Goal: Task Accomplishment & Management: Manage account settings

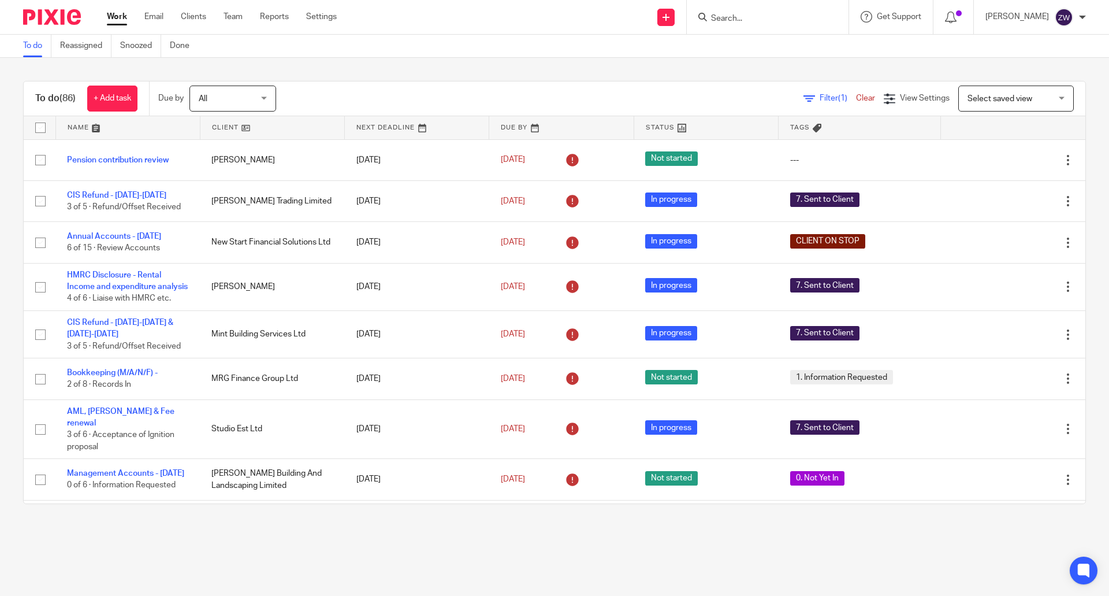
scroll to position [1791, 0]
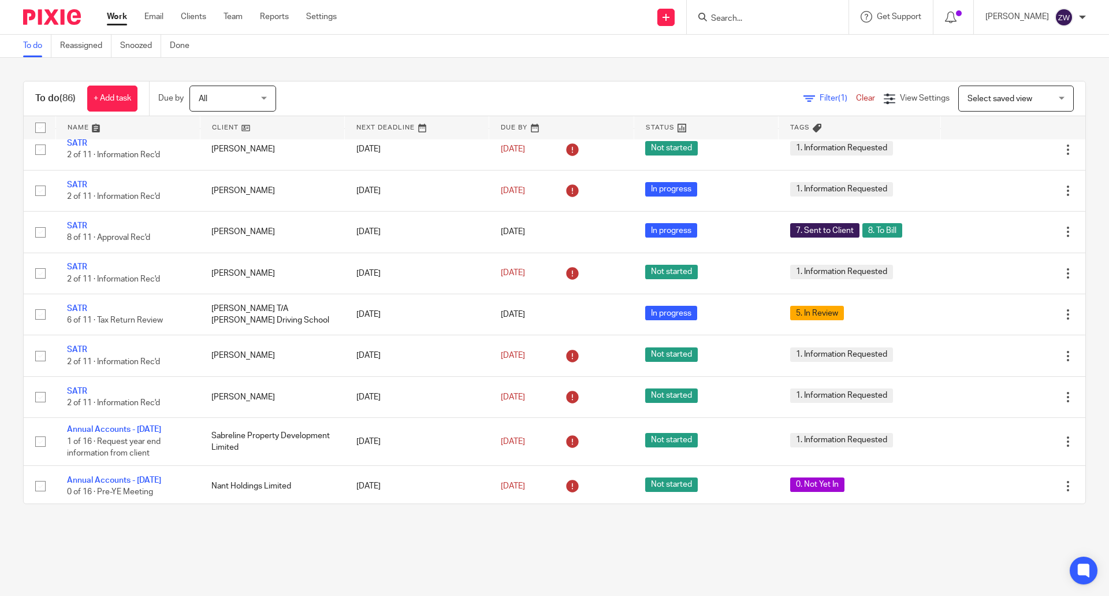
click at [358, 63] on div "To do (86) + Add task Due by All All Today Tomorrow This week Next week This mo…" at bounding box center [554, 292] width 1109 height 469
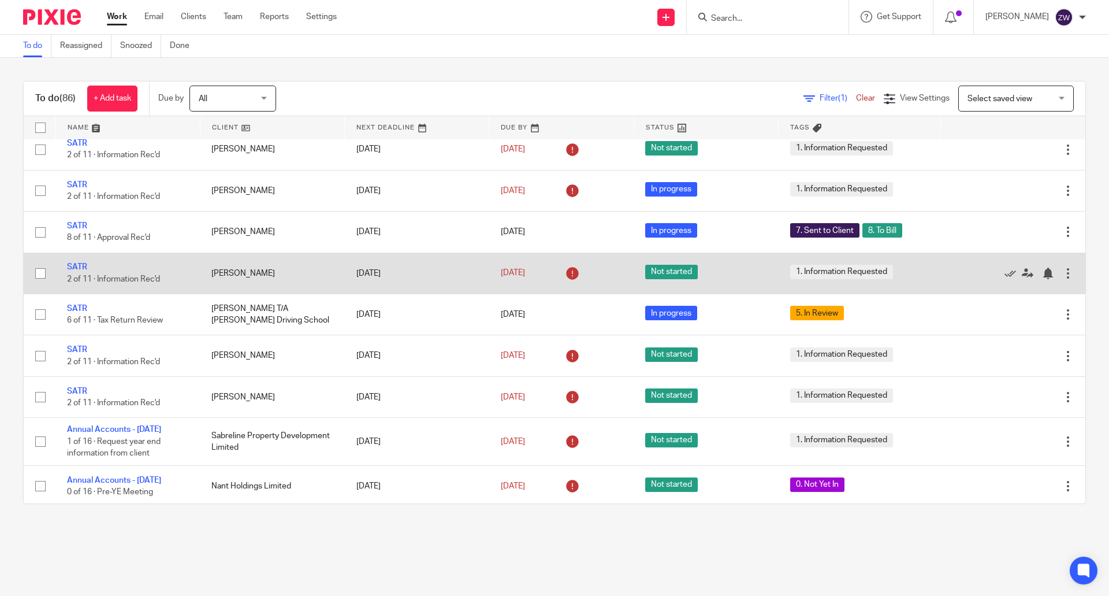
drag, startPoint x: 78, startPoint y: 361, endPoint x: 96, endPoint y: 345, distance: 24.1
click at [77, 313] on link "SATR" at bounding box center [77, 308] width 20 height 8
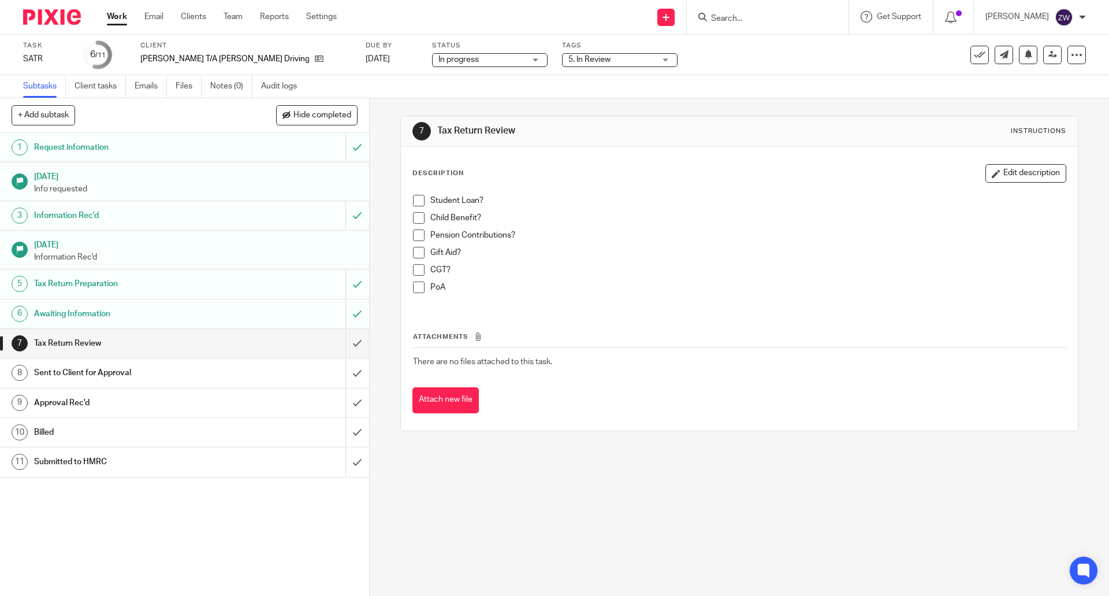
click at [569, 58] on span "5. In Review" at bounding box center [590, 59] width 42 height 8
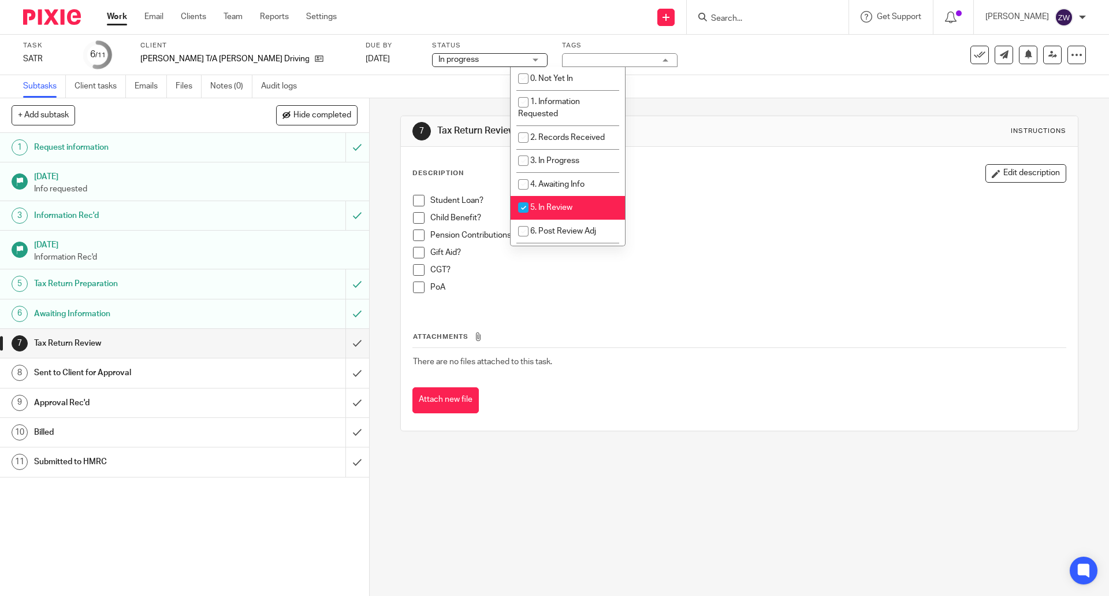
click at [556, 207] on span "5. In Review" at bounding box center [551, 207] width 42 height 8
checkbox input "false"
click at [555, 224] on li "6. Post Review Adj" at bounding box center [568, 232] width 114 height 24
checkbox input "true"
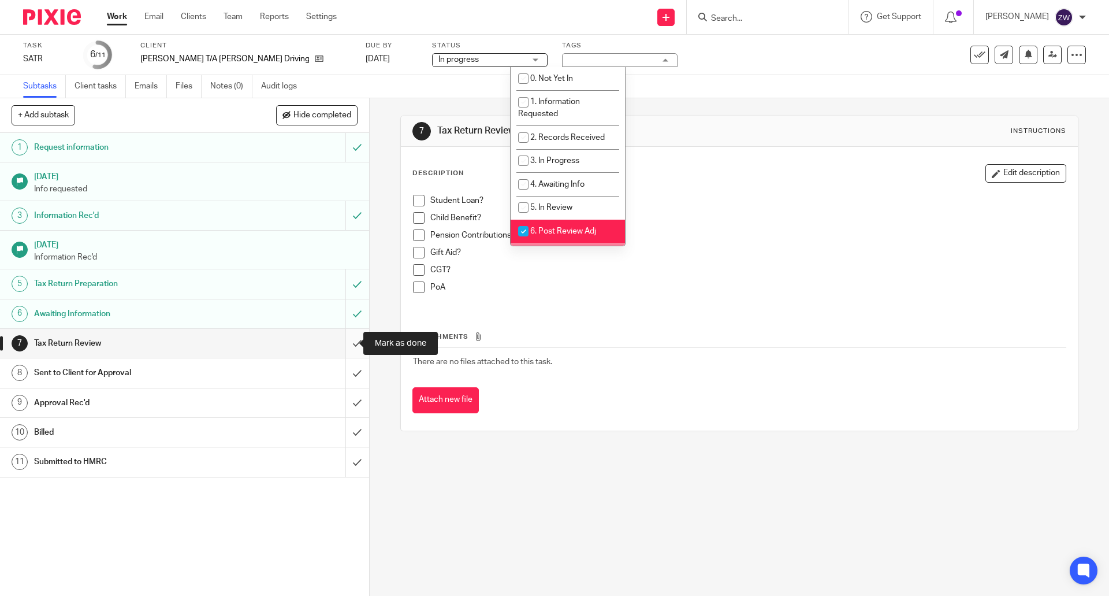
click at [347, 344] on input "submit" at bounding box center [184, 343] width 369 height 29
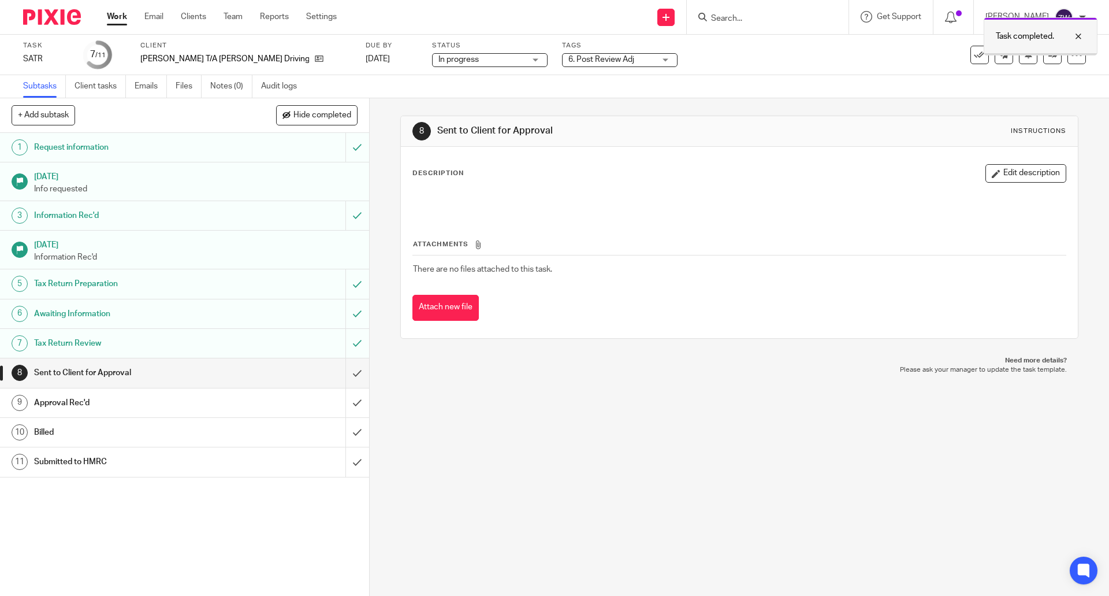
click at [1041, 54] on div at bounding box center [1041, 54] width 113 height 2
click at [1048, 62] on link at bounding box center [1053, 55] width 18 height 18
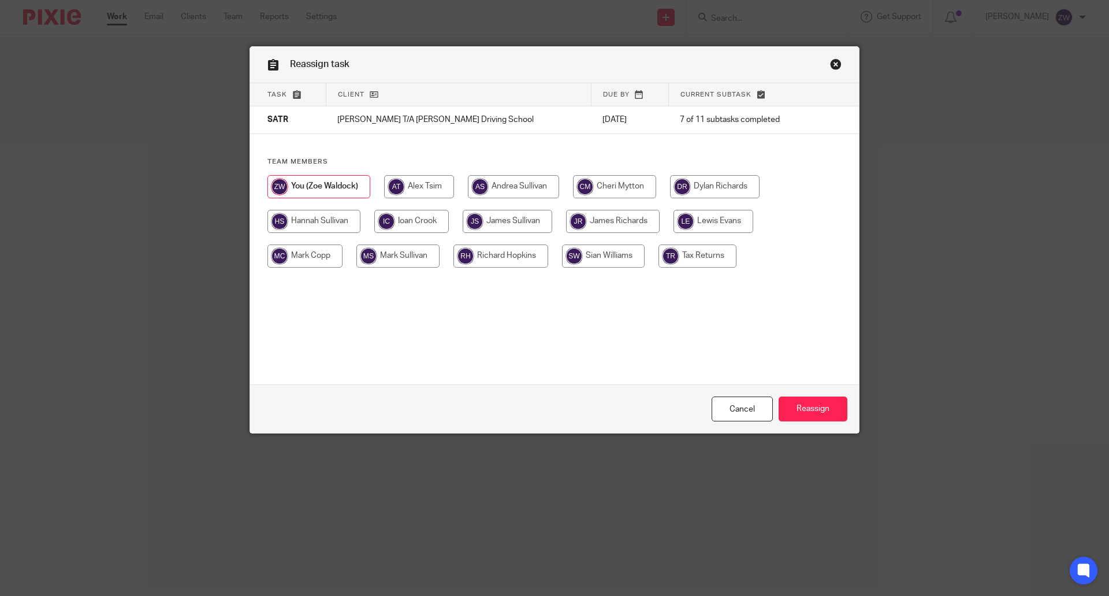
click at [721, 176] on input "radio" at bounding box center [715, 186] width 90 height 23
radio input "true"
click at [825, 411] on input "Reassign" at bounding box center [813, 408] width 69 height 25
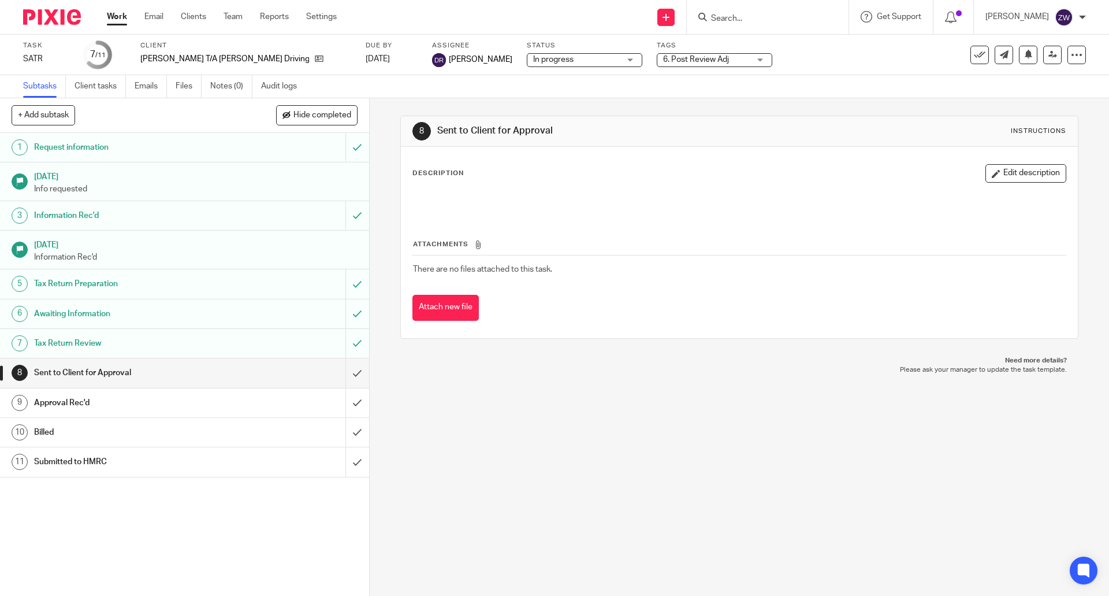
click at [36, 13] on img at bounding box center [52, 17] width 58 height 16
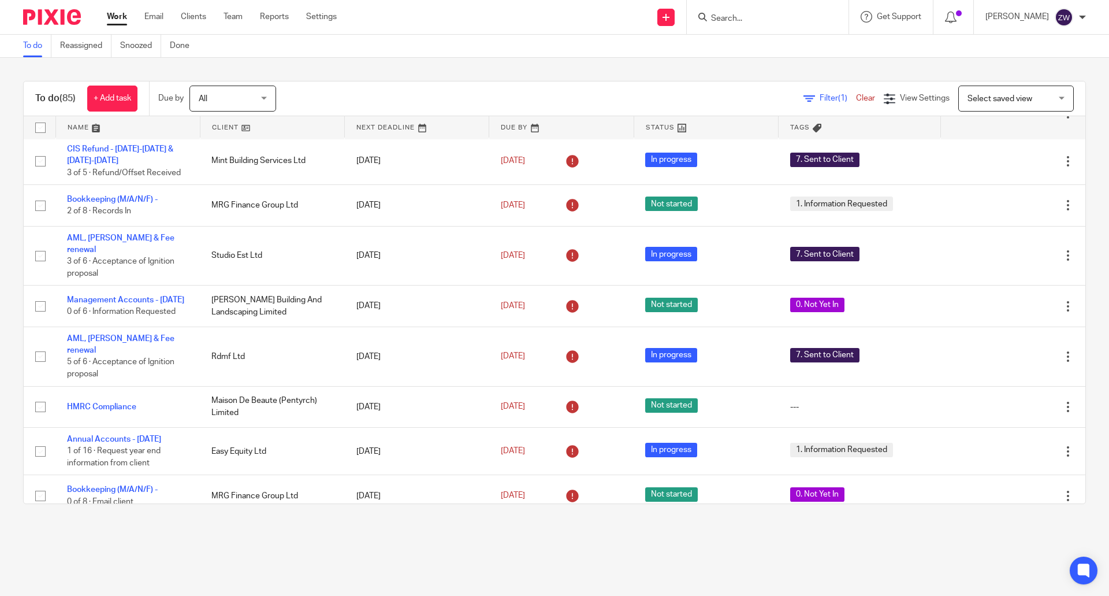
scroll to position [289, 0]
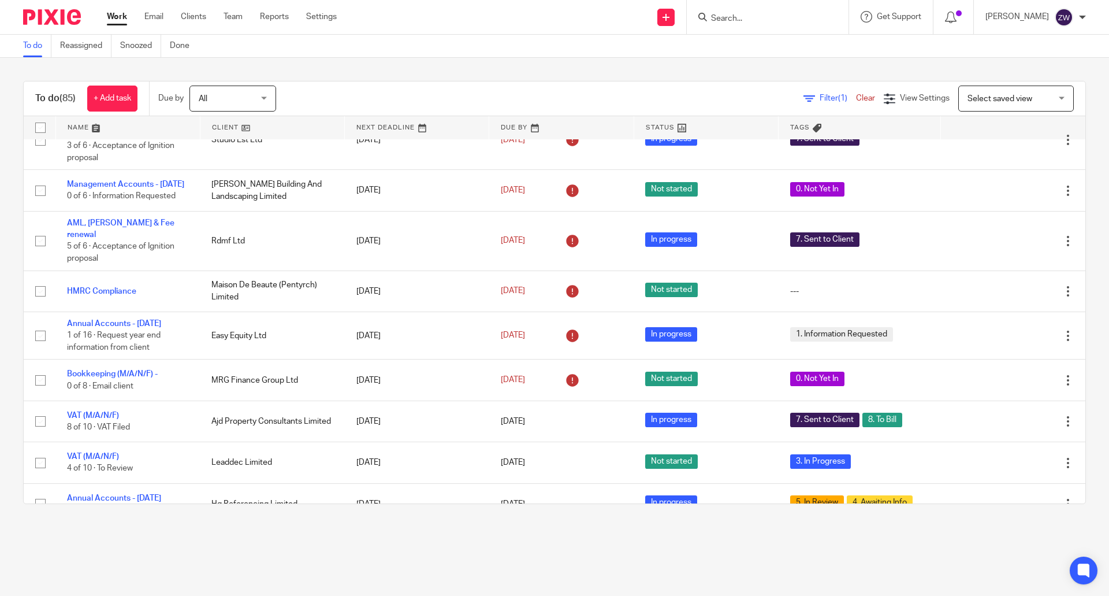
click at [446, 58] on div "To do (85) + Add task Due by All All Today Tomorrow This week Next week This mo…" at bounding box center [554, 292] width 1109 height 469
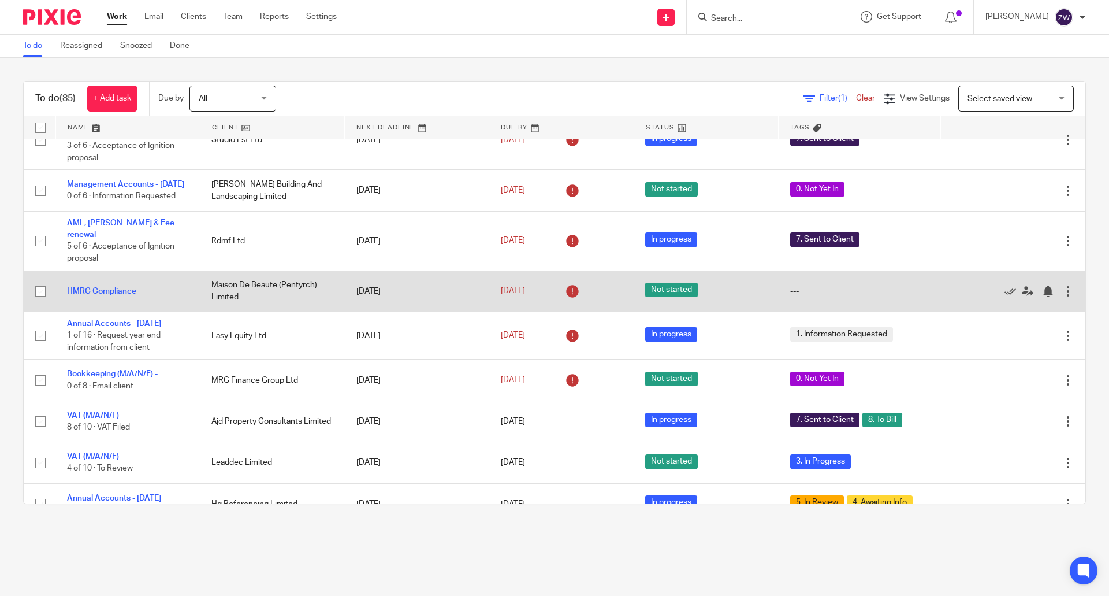
scroll to position [0, 0]
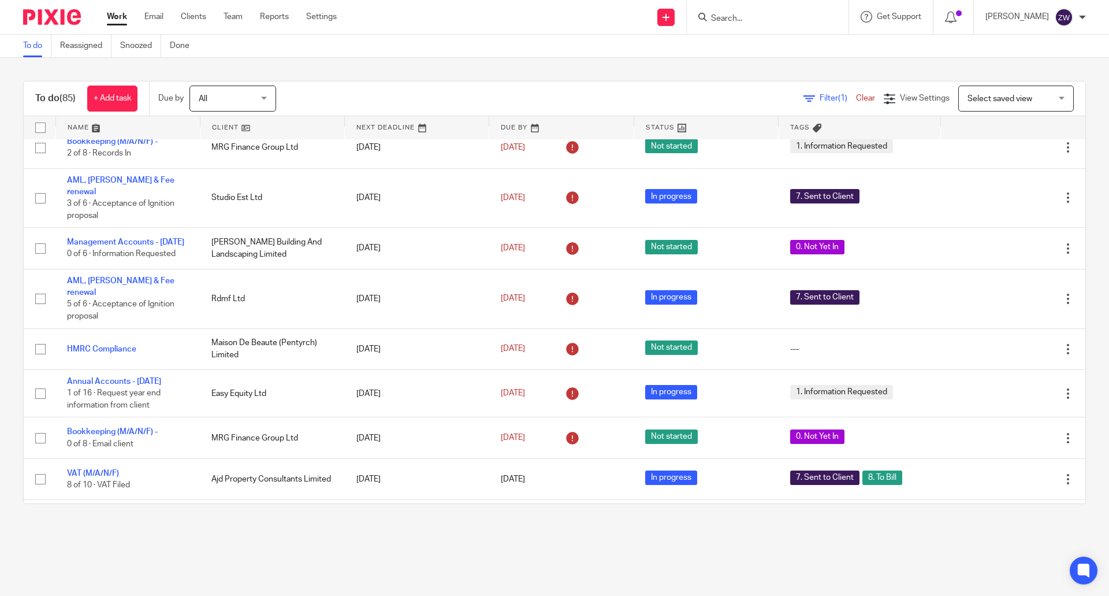
scroll to position [289, 0]
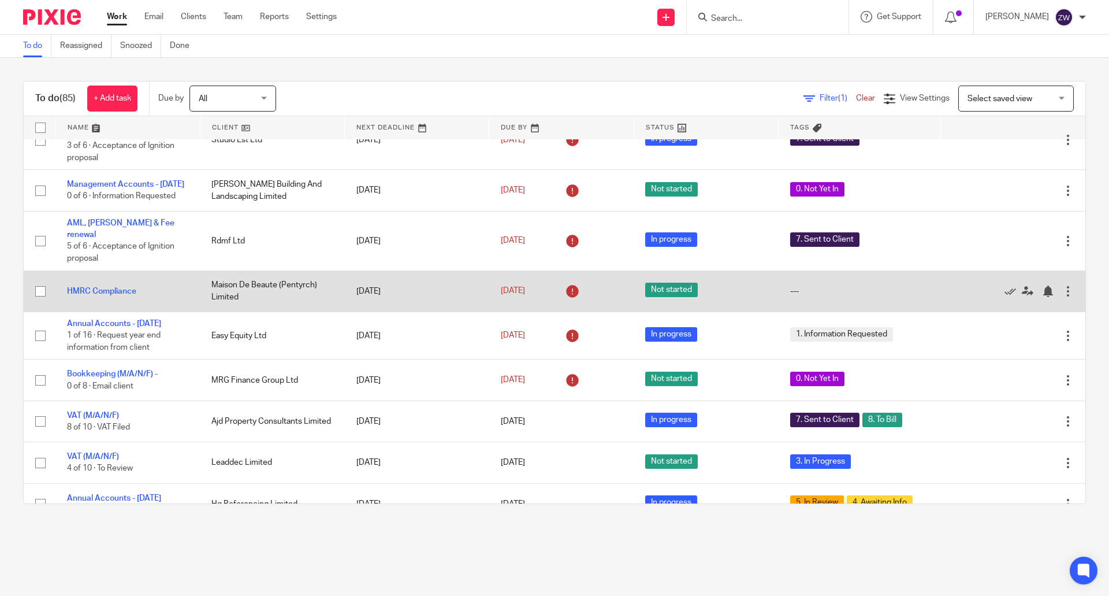
click at [107, 292] on td "HMRC Compliance" at bounding box center [127, 290] width 144 height 41
click at [95, 287] on link "HMRC Compliance" at bounding box center [101, 291] width 69 height 8
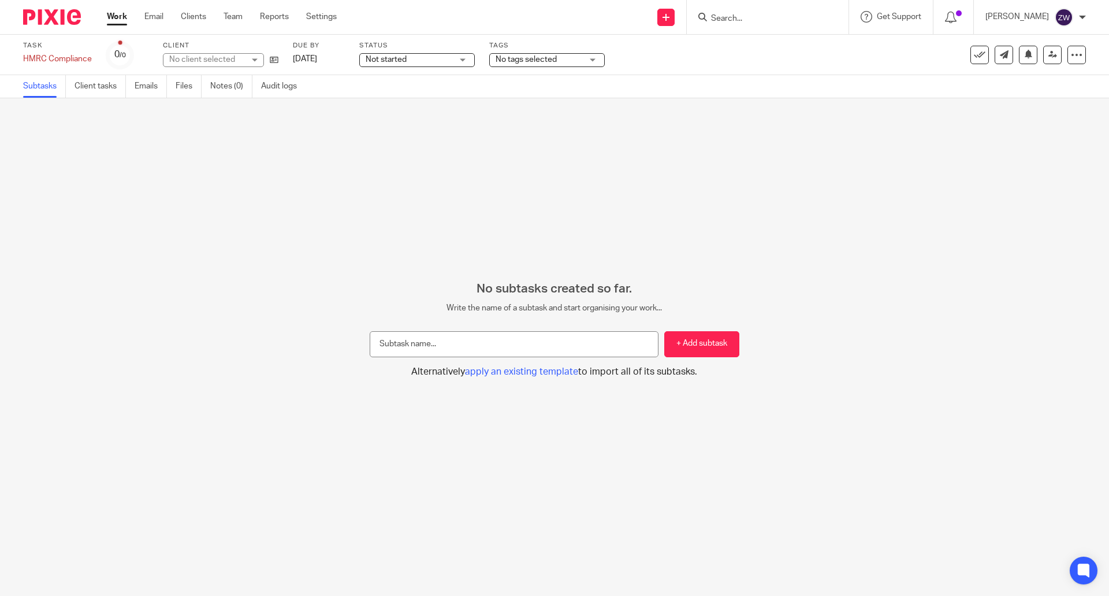
click at [429, 55] on span "Not started" at bounding box center [409, 60] width 87 height 12
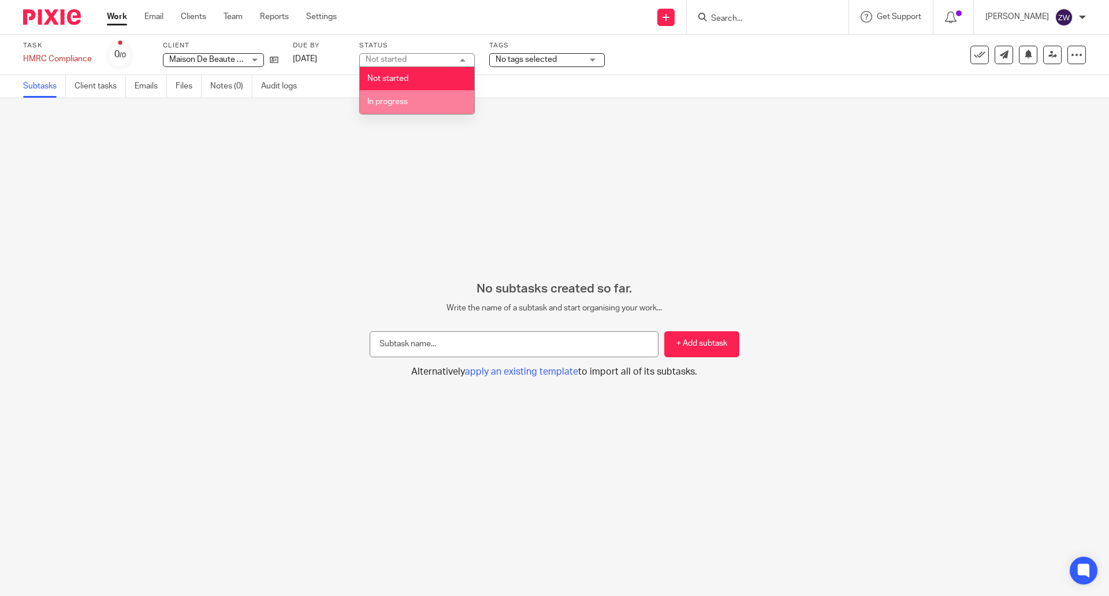
click at [409, 101] on li "In progress" at bounding box center [417, 102] width 114 height 24
click at [544, 58] on span "No tags selected" at bounding box center [526, 59] width 61 height 8
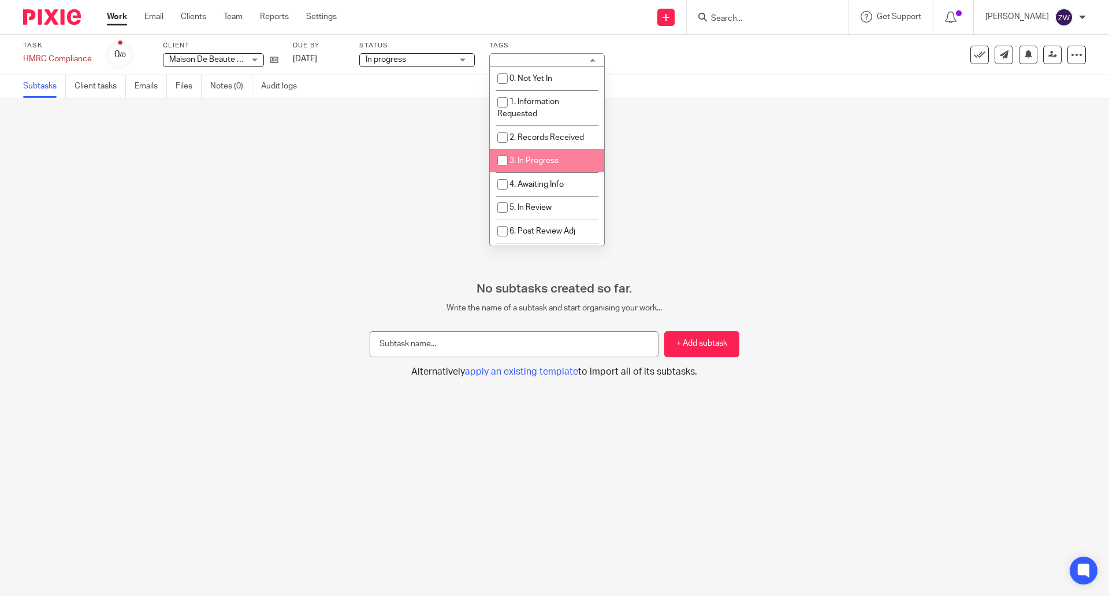
click at [530, 153] on li "3. In Progress" at bounding box center [547, 161] width 114 height 24
checkbox input "true"
click at [294, 198] on div "No subtasks created so far. Write the name of a subtask and start organising yo…" at bounding box center [554, 346] width 1109 height 497
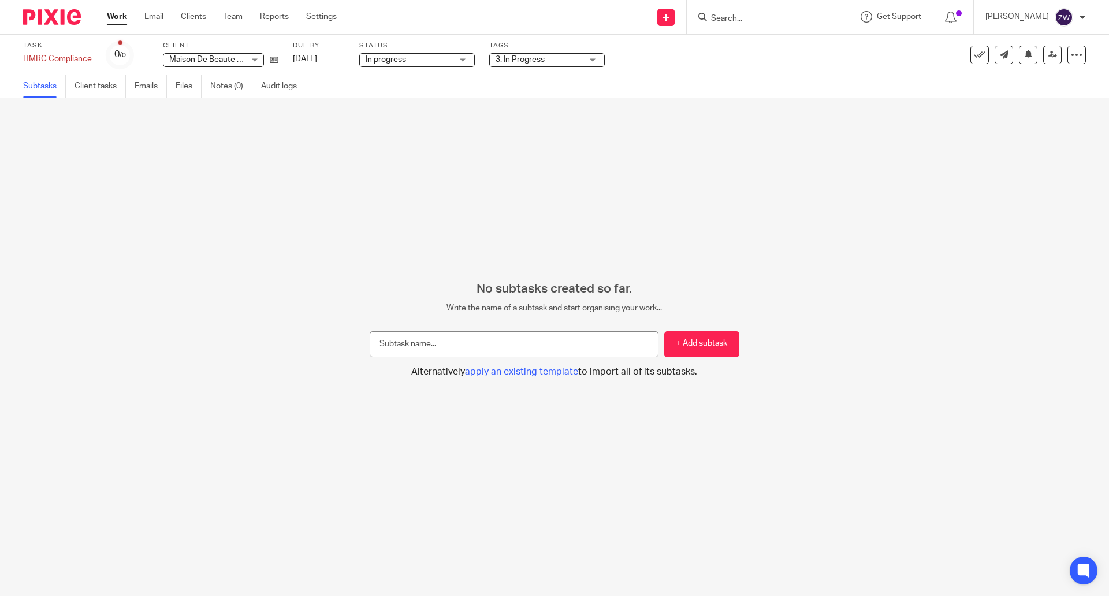
click at [46, 10] on img at bounding box center [52, 17] width 58 height 16
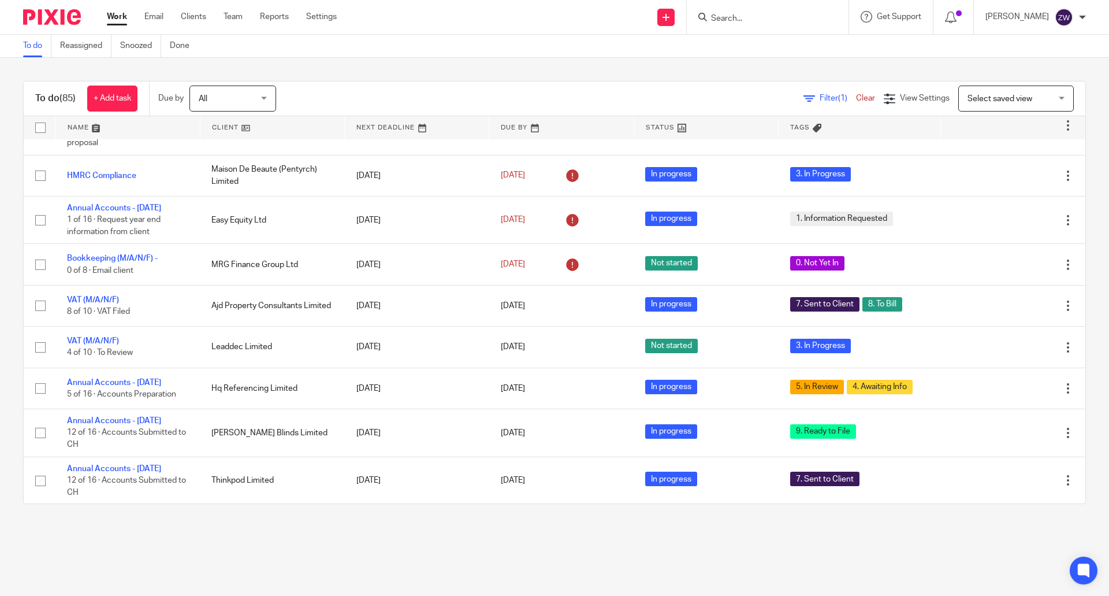
scroll to position [462, 0]
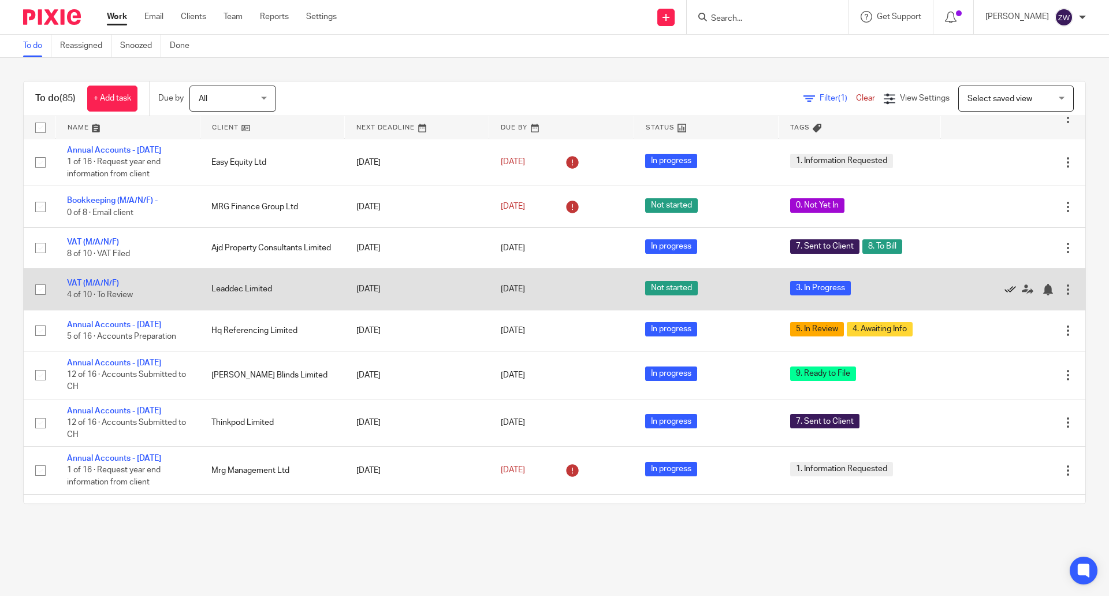
click at [1005, 295] on icon at bounding box center [1011, 290] width 12 height 12
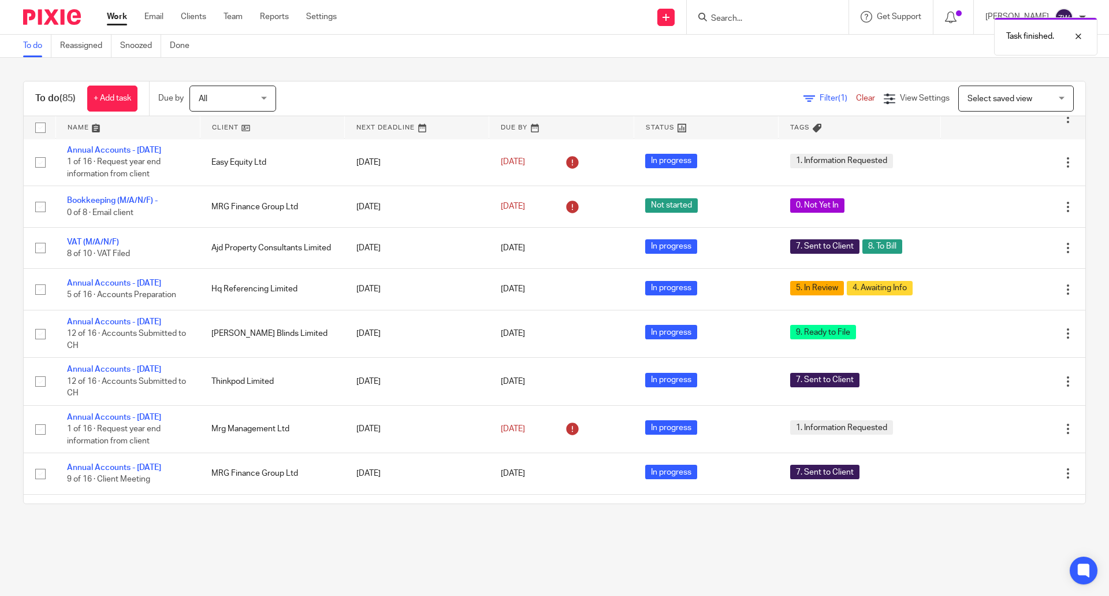
click at [758, 16] on div "Task finished." at bounding box center [826, 34] width 543 height 44
click at [1079, 40] on div at bounding box center [1069, 36] width 31 height 14
click at [738, 19] on input "Search" at bounding box center [762, 19] width 104 height 10
type input "leaddec"
click at [771, 43] on link at bounding box center [779, 44] width 143 height 17
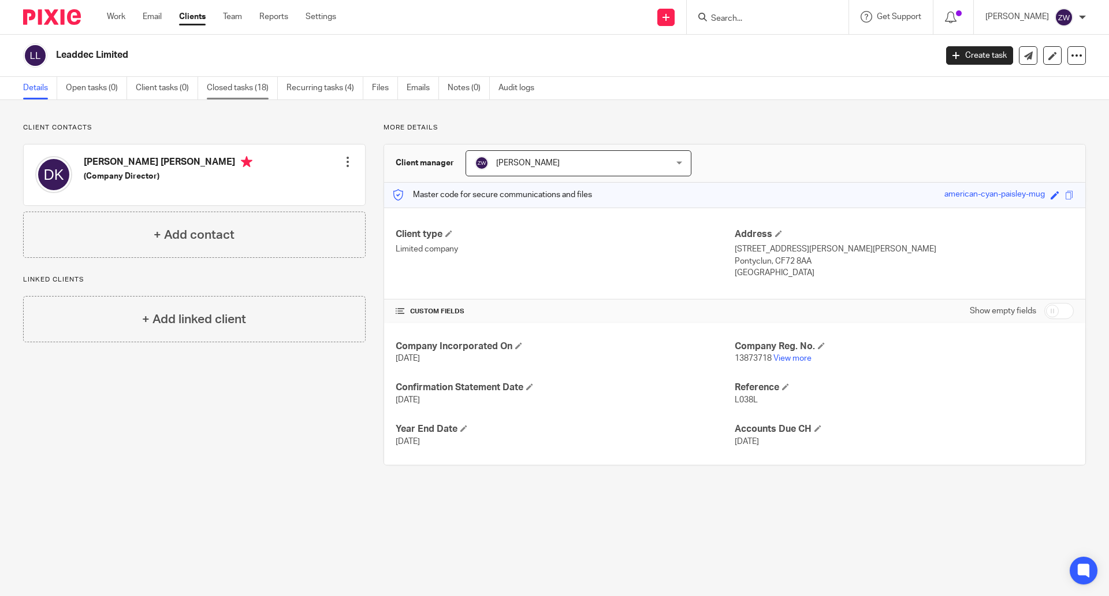
click at [250, 91] on link "Closed tasks (18)" at bounding box center [242, 88] width 71 height 23
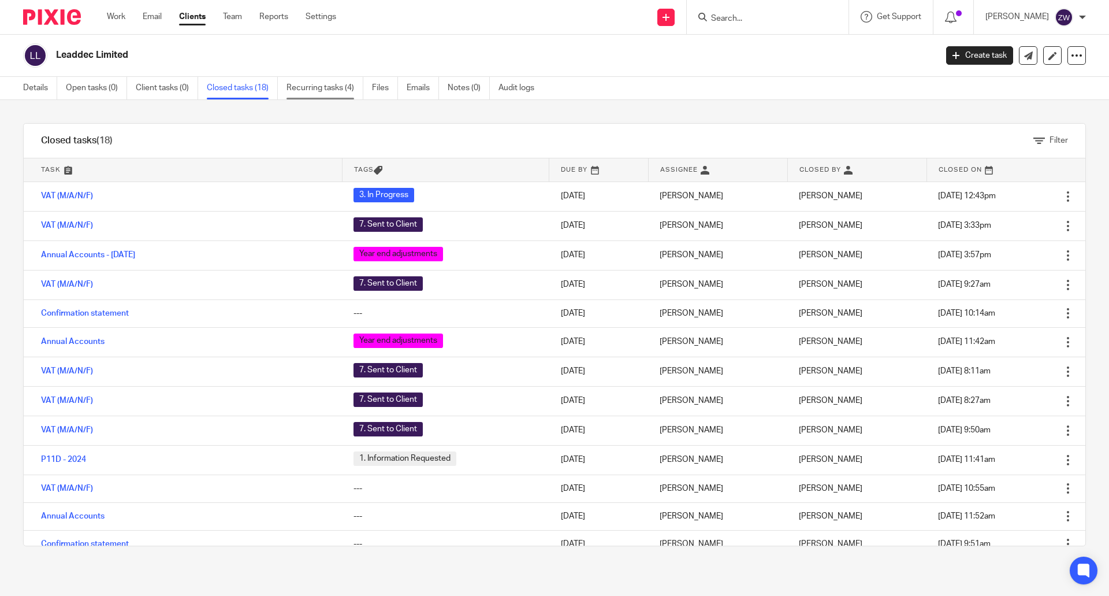
click at [307, 90] on link "Recurring tasks (4)" at bounding box center [325, 88] width 77 height 23
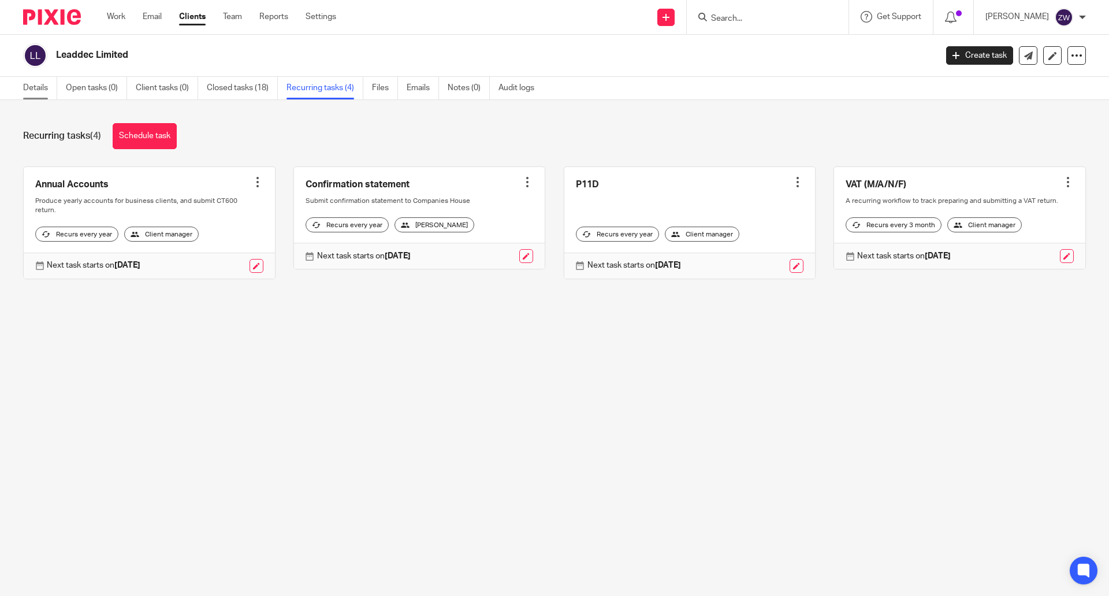
click at [23, 90] on link "Details" at bounding box center [40, 88] width 34 height 23
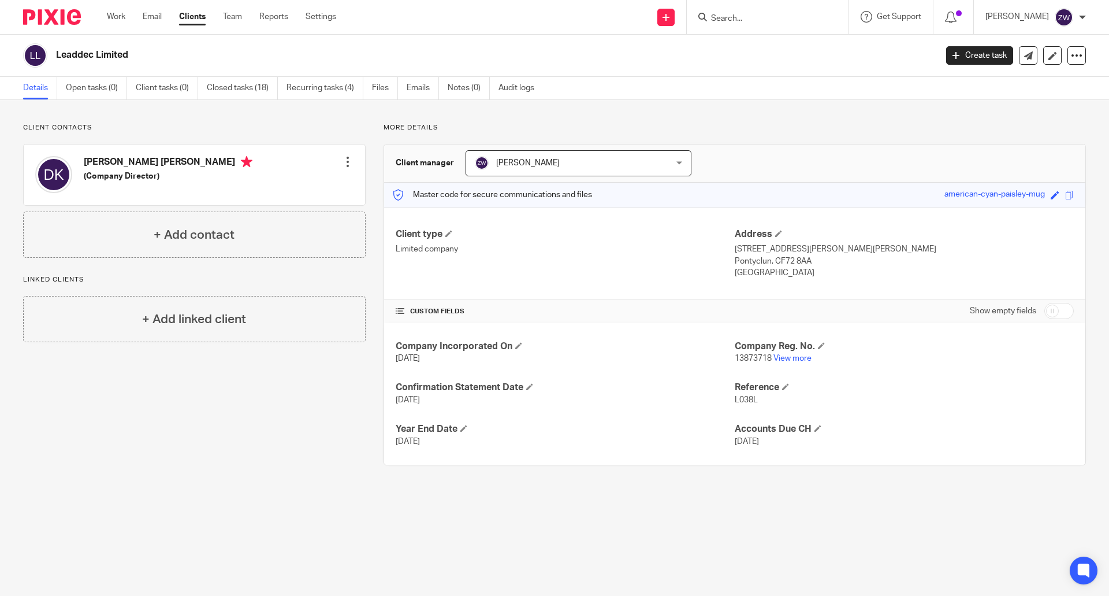
drag, startPoint x: 35, startPoint y: 16, endPoint x: 14, endPoint y: 9, distance: 22.1
click at [35, 16] on img at bounding box center [52, 17] width 58 height 16
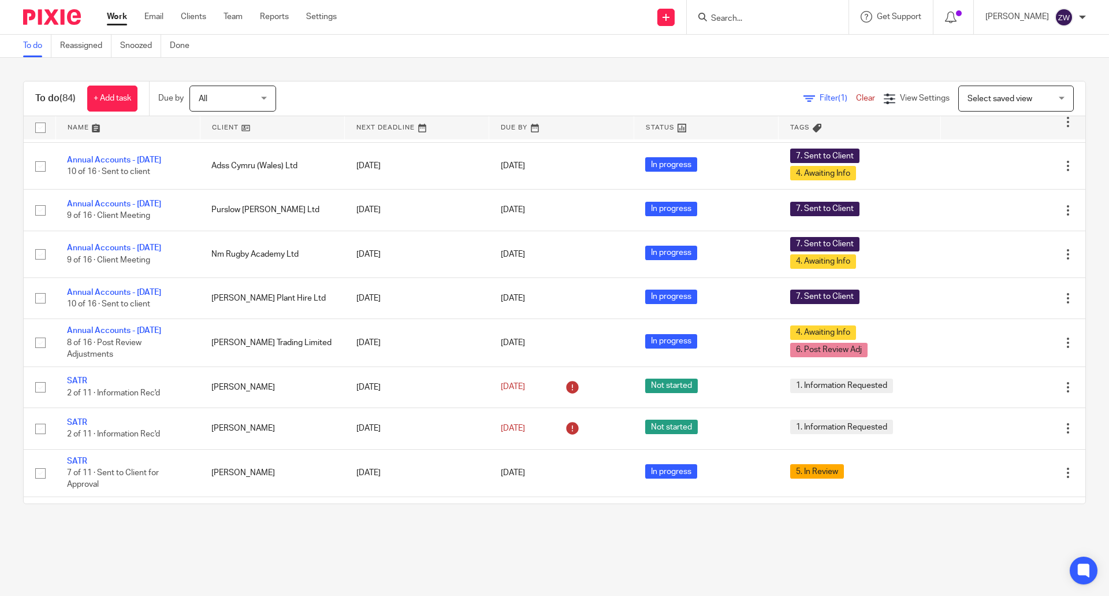
scroll to position [1409, 0]
